Goal: Share content: Share content

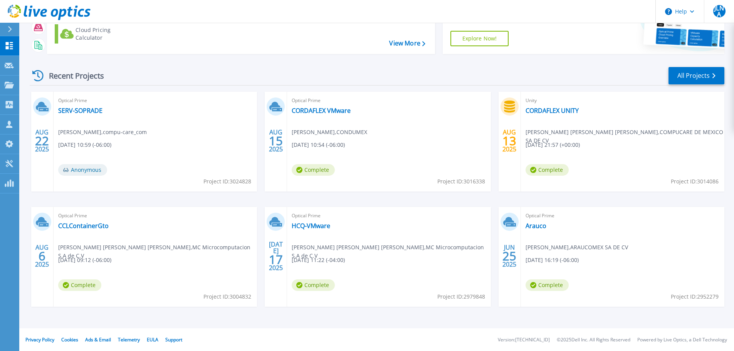
scroll to position [76, 0]
click at [699, 72] on link "All Projects" at bounding box center [696, 75] width 56 height 17
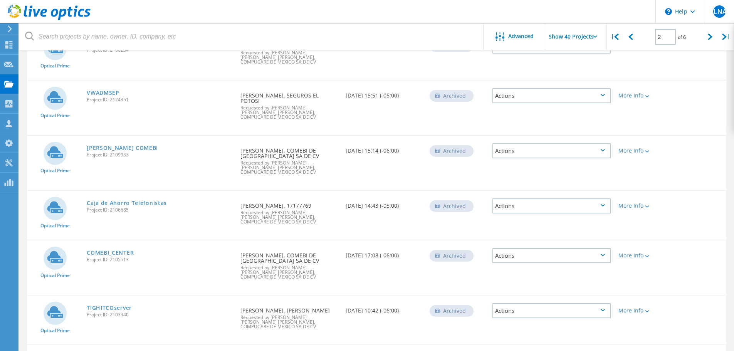
scroll to position [1105, 0]
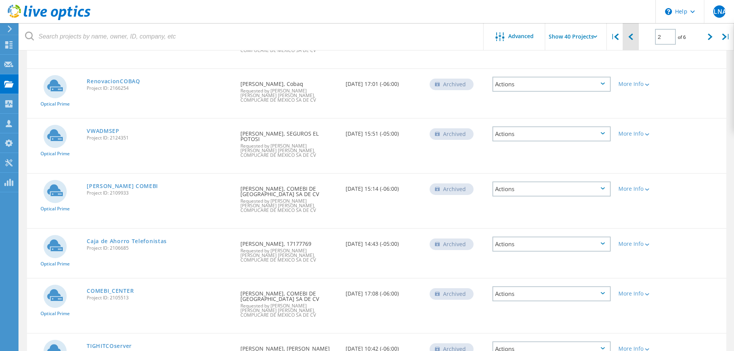
click at [633, 38] on div at bounding box center [630, 36] width 16 height 27
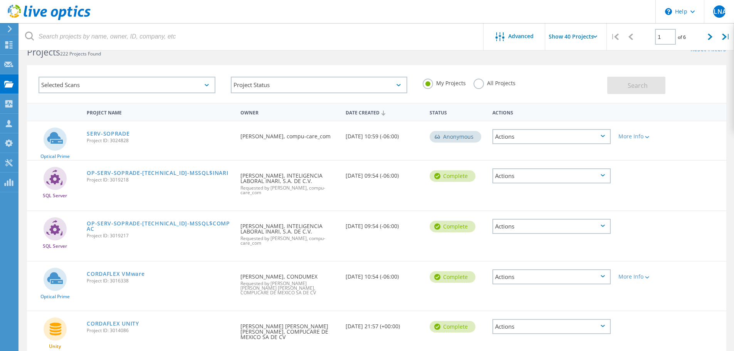
scroll to position [0, 0]
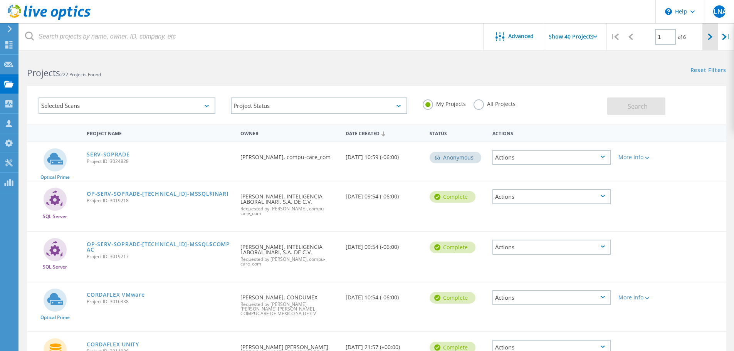
click at [706, 38] on div at bounding box center [710, 36] width 16 height 27
type input "2"
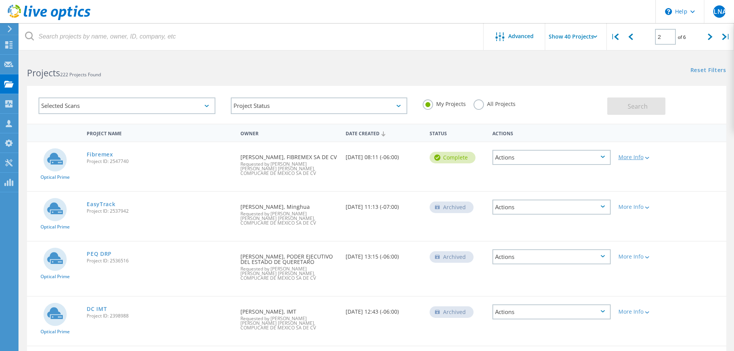
click at [642, 158] on div "More Info" at bounding box center [642, 156] width 48 height 5
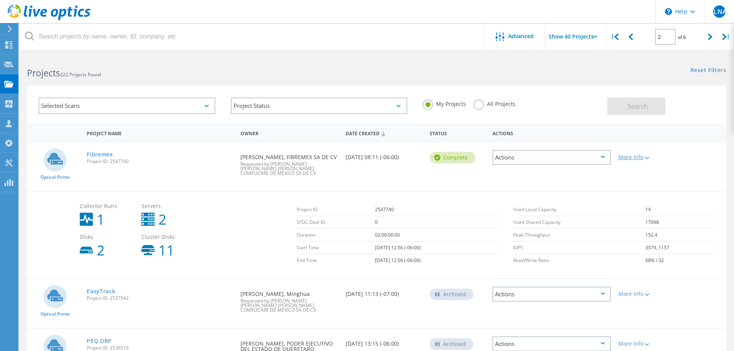
click at [642, 158] on div "More Info" at bounding box center [642, 156] width 48 height 5
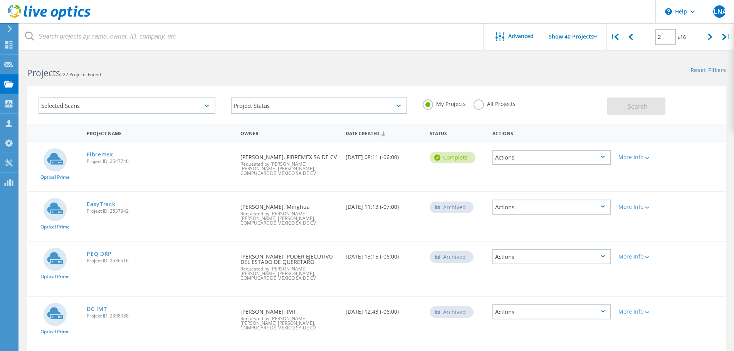
click at [101, 152] on link "Fibremex" at bounding box center [100, 154] width 27 height 5
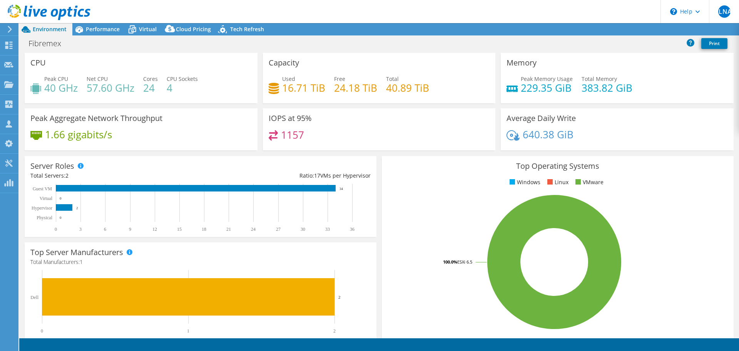
select select "USWest"
select select "USD"
click at [633, 32] on icon at bounding box center [636, 30] width 6 height 6
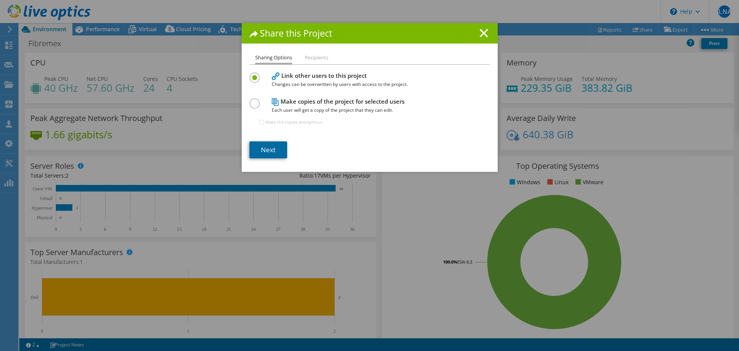
click at [271, 153] on link "Next" at bounding box center [269, 149] width 38 height 17
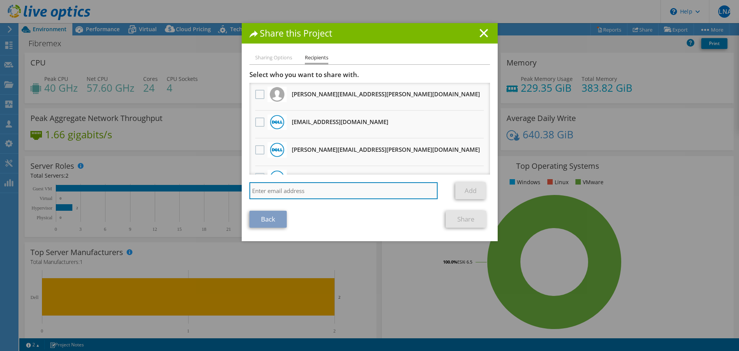
click at [273, 188] on input "search" at bounding box center [344, 190] width 189 height 17
type input "g"
type input "[EMAIL_ADDRESS][DOMAIN_NAME]"
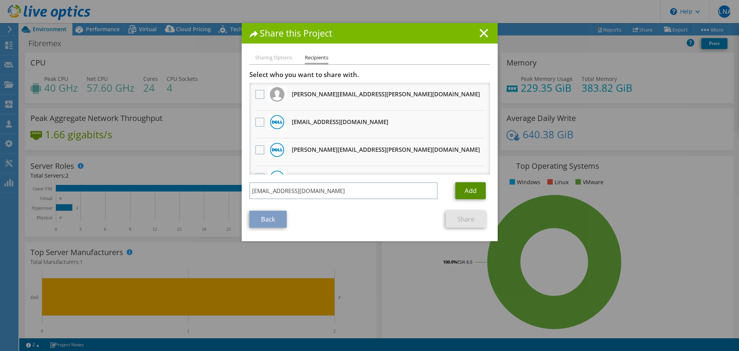
click at [459, 191] on link "Add" at bounding box center [471, 190] width 30 height 17
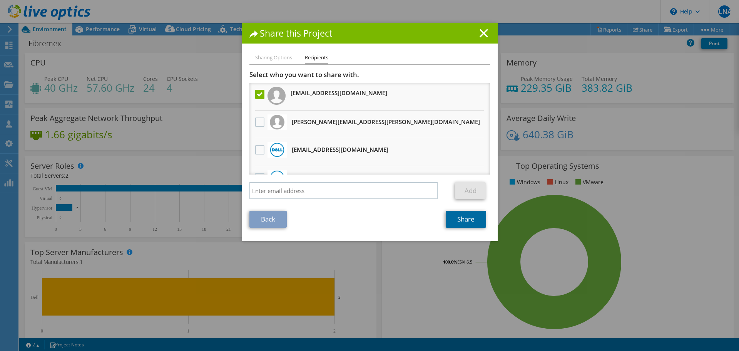
click at [471, 225] on link "Share" at bounding box center [466, 219] width 40 height 17
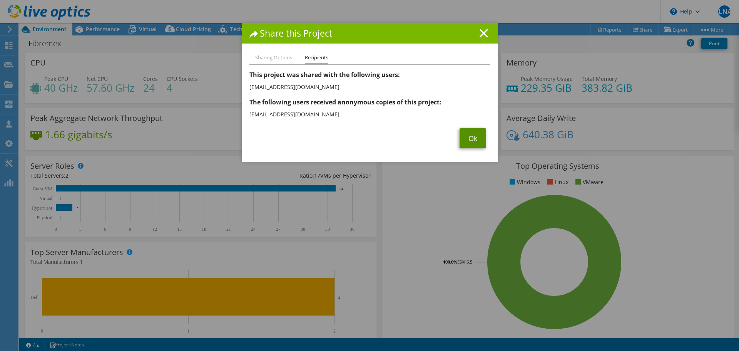
click at [481, 142] on link "Ok" at bounding box center [473, 138] width 27 height 20
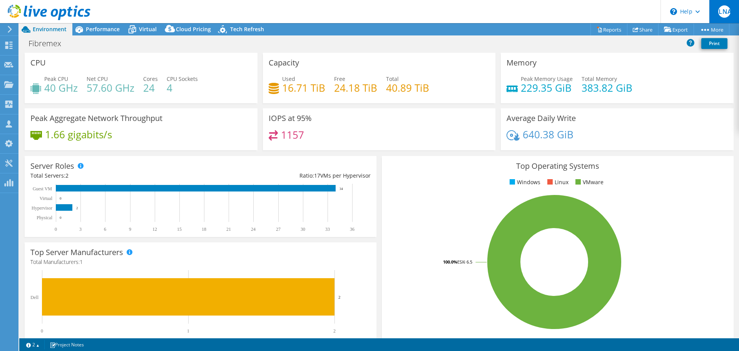
click at [733, 12] on div "JLNA" at bounding box center [724, 11] width 30 height 23
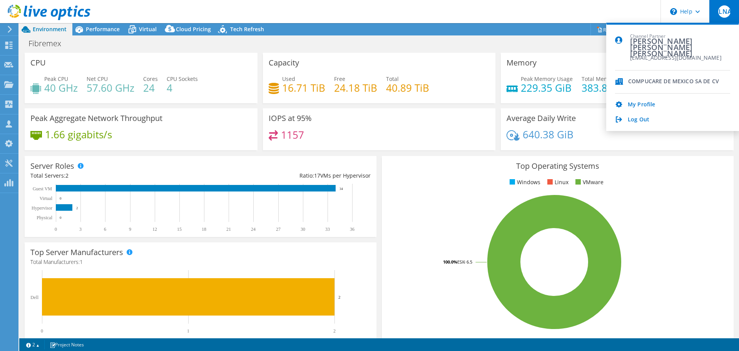
click at [452, 49] on div "Fibremex Print" at bounding box center [379, 43] width 720 height 14
